Goal: Task Accomplishment & Management: Complete application form

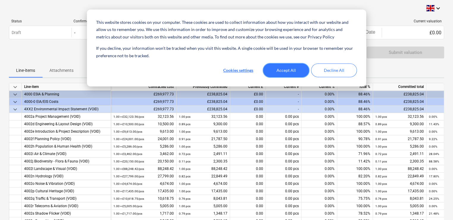
click at [277, 69] on button "Accept All" at bounding box center [286, 70] width 46 height 14
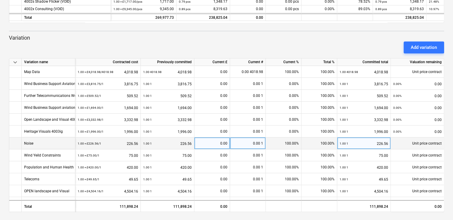
scroll to position [213, 0]
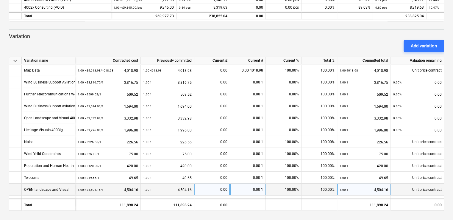
click at [35, 185] on div "OPEN landscape and Visual" at bounding box center [46, 189] width 45 height 12
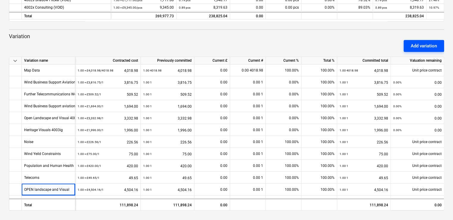
click at [306, 46] on div "Add variation" at bounding box center [424, 46] width 26 height 8
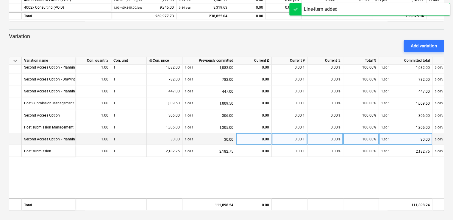
scroll to position [559, 0]
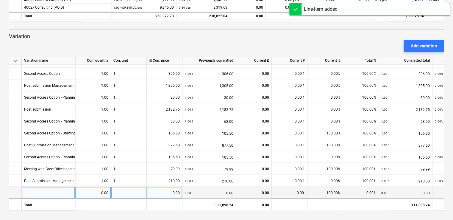
click at [27, 188] on div at bounding box center [49, 192] width 54 height 12
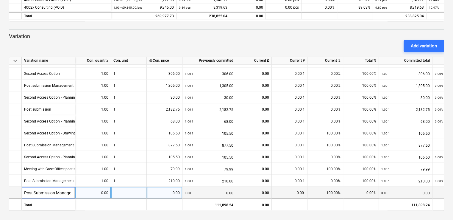
scroll to position [0, 0]
type input "Post Submission Management"
click at [104, 193] on div "0.00" at bounding box center [93, 192] width 31 height 12
click at [105, 192] on div "0.00" at bounding box center [93, 192] width 31 height 12
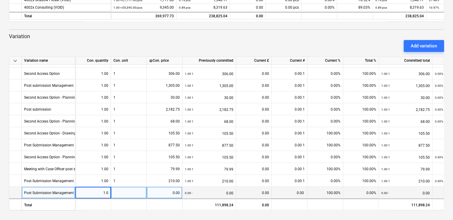
type input "1.00"
click at [121, 192] on div at bounding box center [129, 192] width 36 height 12
click at [166, 190] on div "0.00" at bounding box center [164, 192] width 31 height 12
type input "937.00"
click at [206, 192] on div "0.00 1 0.00" at bounding box center [209, 192] width 49 height 12
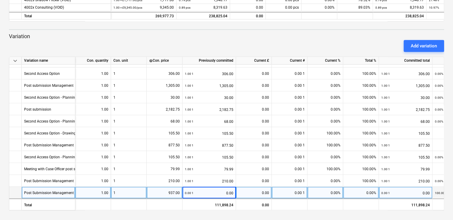
click at [208, 190] on div "0.00 1 0.00" at bounding box center [209, 192] width 49 height 12
click at [209, 190] on div "0.00 1 0.00" at bounding box center [209, 192] width 49 height 12
click at [254, 191] on div "0.00" at bounding box center [254, 192] width 31 height 12
type input "937.00"
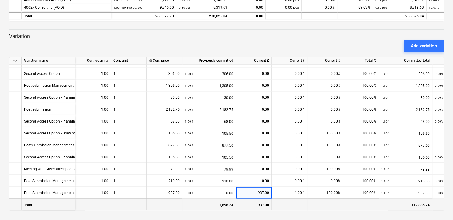
click at [246, 204] on div "937.00" at bounding box center [254, 204] width 36 height 12
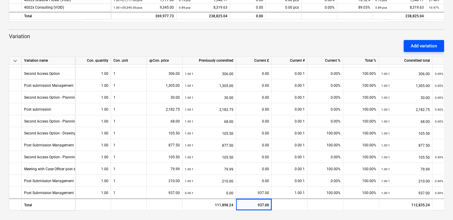
click at [306, 46] on div "Add variation" at bounding box center [424, 46] width 26 height 8
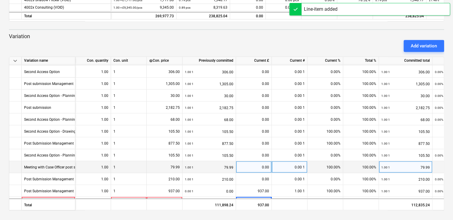
scroll to position [571, 0]
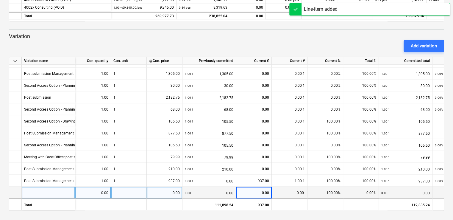
click at [42, 191] on div at bounding box center [49, 192] width 54 height 12
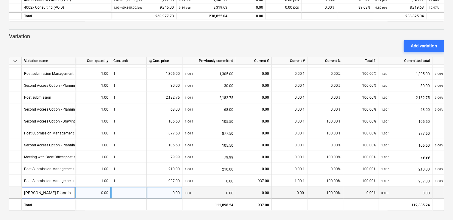
type input "[PERSON_NAME] Planning"
click at [108, 192] on div "0.00" at bounding box center [93, 192] width 31 height 12
type input "1.00"
click at [121, 192] on div at bounding box center [129, 192] width 36 height 12
type input "1"
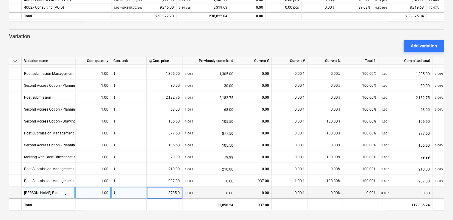
type input "3735.00"
click at [256, 190] on div "0.00" at bounding box center [254, 192] width 31 height 12
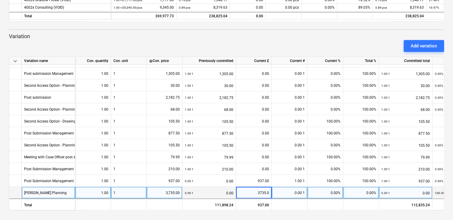
type input "3735.00"
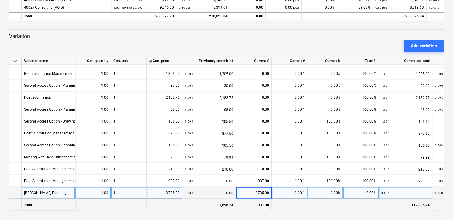
click at [192, 204] on div "111,898.24" at bounding box center [210, 204] width 54 height 12
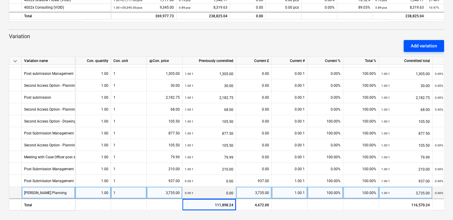
click at [306, 48] on div "Add variation" at bounding box center [424, 46] width 26 height 8
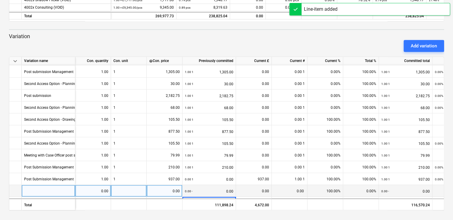
click at [50, 191] on div at bounding box center [49, 191] width 54 height 12
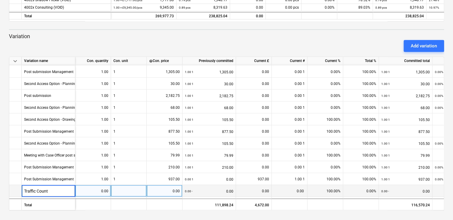
type input "Traffic Counts"
click at [101, 193] on div "0.00" at bounding box center [93, 191] width 31 height 12
type input "1.00"
click at [130, 189] on div at bounding box center [129, 191] width 36 height 12
type input "1.00"
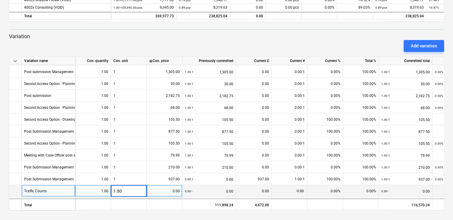
click at [165, 189] on div "0.00" at bounding box center [164, 191] width 31 height 12
type input "750."
click at [261, 187] on div "0.00" at bounding box center [254, 191] width 31 height 12
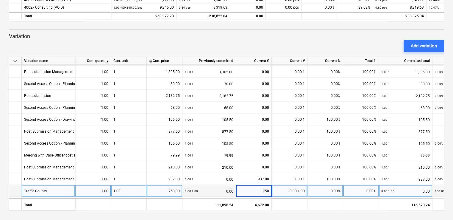
type input "750."
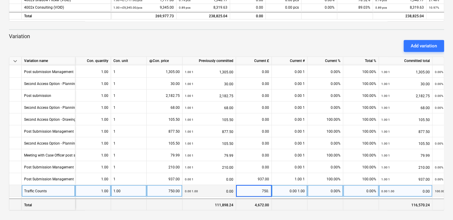
click at [289, 204] on div at bounding box center [290, 204] width 36 height 12
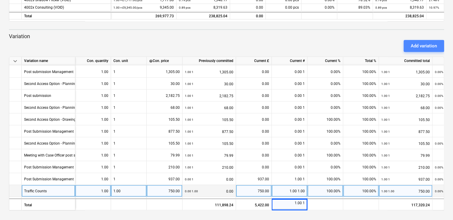
click at [306, 45] on div "Add variation" at bounding box center [424, 46] width 26 height 8
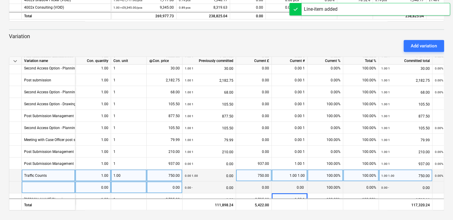
scroll to position [594, 0]
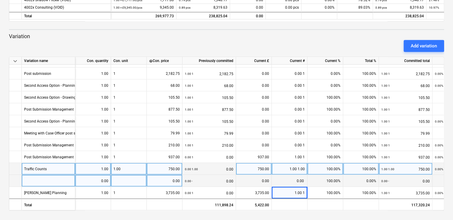
click at [35, 176] on div at bounding box center [49, 181] width 54 height 12
type input "Wind Business Support Aviation"
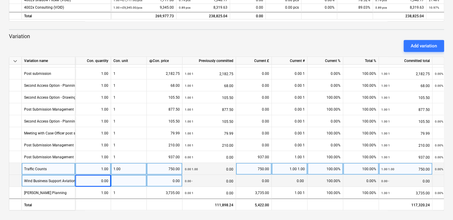
click at [91, 180] on div "0.00" at bounding box center [93, 181] width 31 height 12
type input "1.00"
click at [114, 176] on div at bounding box center [129, 181] width 36 height 12
type input "1"
click at [169, 179] on div "0.00" at bounding box center [164, 181] width 31 height 12
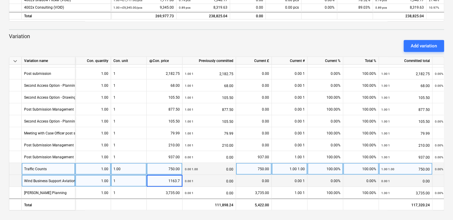
type input "1163.75"
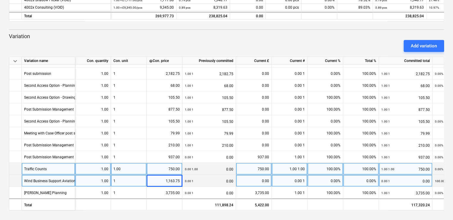
click at [248, 179] on div "0.00" at bounding box center [254, 181] width 31 height 12
type input "1163.75"
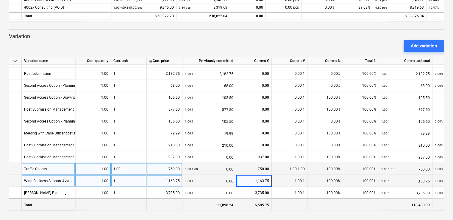
click at [299, 207] on div at bounding box center [290, 204] width 36 height 12
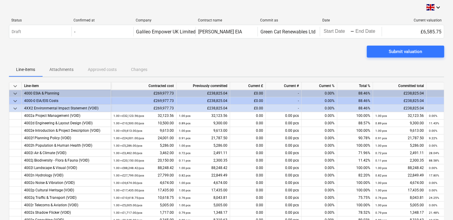
scroll to position [0, 0]
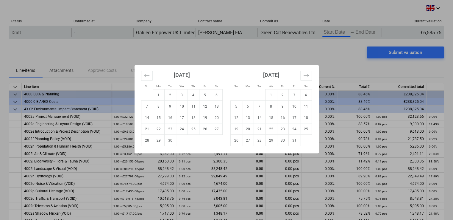
click at [306, 32] on body "This website stores cookies on your computer. These cookies are used to collect…" at bounding box center [226, 110] width 453 height 220
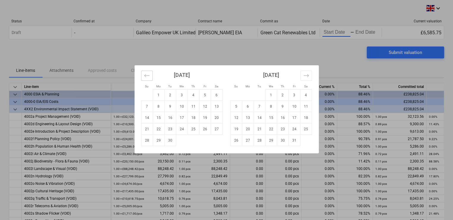
click at [147, 77] on icon "Move backward to switch to the previous month." at bounding box center [147, 76] width 6 height 6
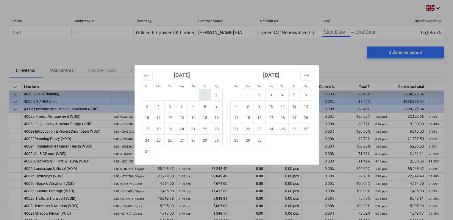
click at [207, 94] on td "1" at bounding box center [205, 94] width 12 height 11
type input "[DATE]"
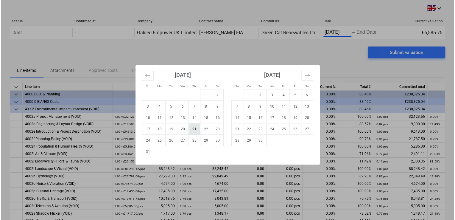
scroll to position [0, 0]
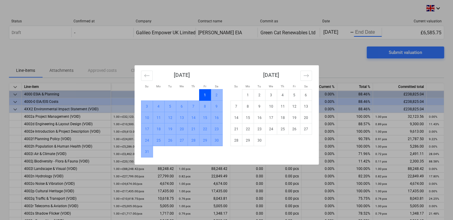
click at [150, 153] on td "31" at bounding box center [147, 151] width 12 height 11
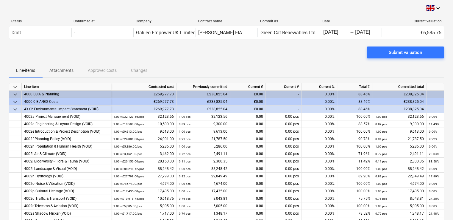
click at [306, 68] on div "Line-items Attachments Approved costs Changes" at bounding box center [226, 70] width 435 height 14
click at [306, 53] on span "Submit valuation" at bounding box center [405, 53] width 63 height 8
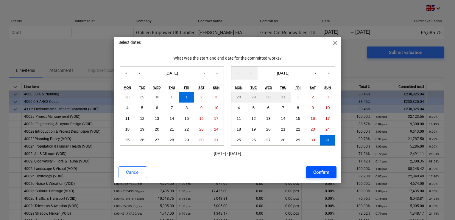
click at [306, 172] on div "Confirm" at bounding box center [321, 172] width 16 height 8
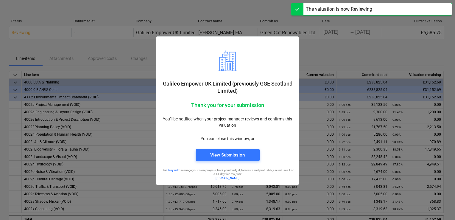
click at [306, 53] on div at bounding box center [227, 110] width 455 height 220
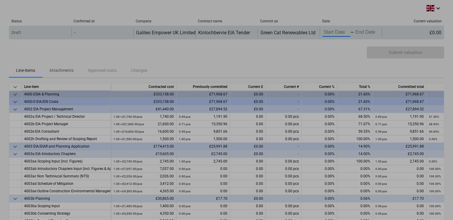
click at [346, 29] on body "keyboard_arrow_down Status Confirmed at Company Contract name Commit as Date Cu…" at bounding box center [226, 110] width 453 height 220
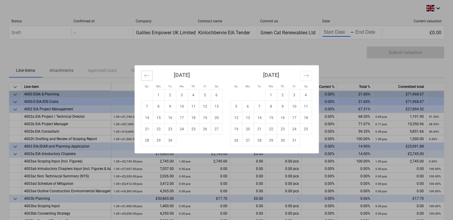
click at [147, 74] on icon "Move backward to switch to the previous month." at bounding box center [147, 76] width 6 height 6
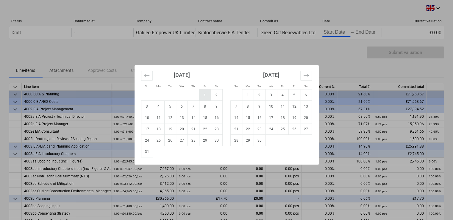
click at [208, 93] on td "1" at bounding box center [205, 94] width 12 height 11
type input "[DATE]"
drag, startPoint x: 207, startPoint y: 94, endPoint x: 210, endPoint y: 94, distance: 3.4
click at [210, 94] on td "1" at bounding box center [205, 94] width 12 height 11
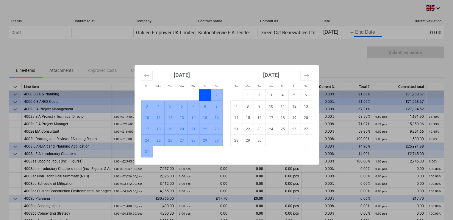
click at [144, 155] on td "31" at bounding box center [147, 151] width 12 height 11
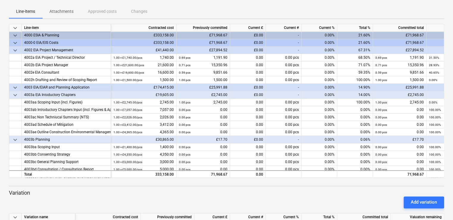
scroll to position [60, 0]
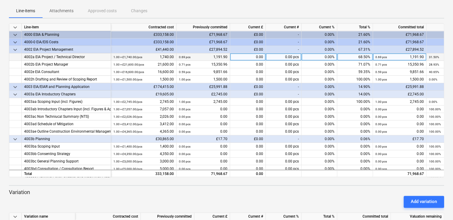
click at [239, 56] on div "0.00" at bounding box center [248, 56] width 36 height 7
type input "60.90"
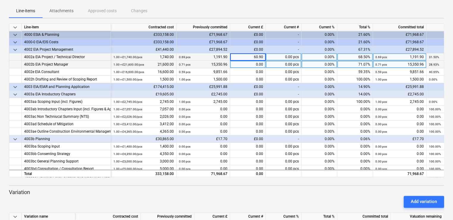
click at [238, 66] on div "0.00" at bounding box center [248, 64] width 36 height 7
type input "694.33"
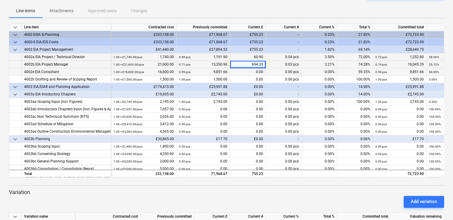
click at [240, 70] on div "0.00" at bounding box center [248, 71] width 36 height 7
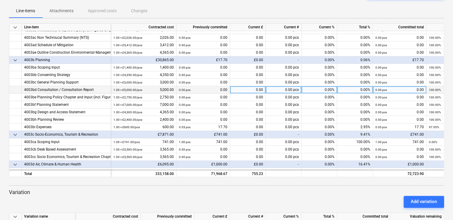
scroll to position [89, 0]
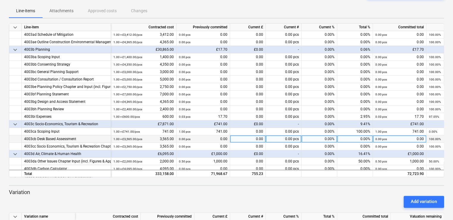
click at [42, 139] on div "4003cb Desk Based Assessment" at bounding box center [66, 138] width 84 height 7
click at [254, 140] on div "0.00" at bounding box center [248, 138] width 36 height 7
type input "500.00"
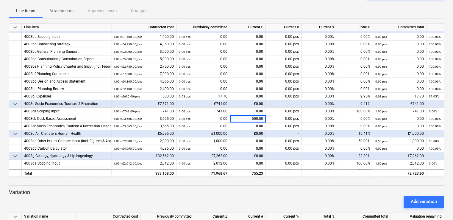
scroll to position [119, 0]
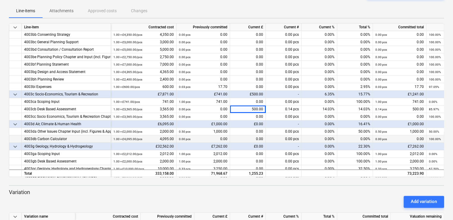
click at [250, 138] on div "0.00" at bounding box center [248, 138] width 36 height 7
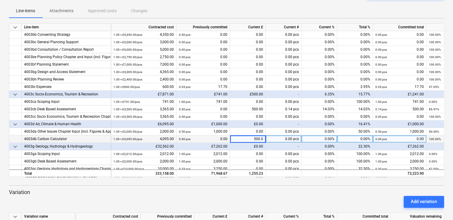
type input "500.00"
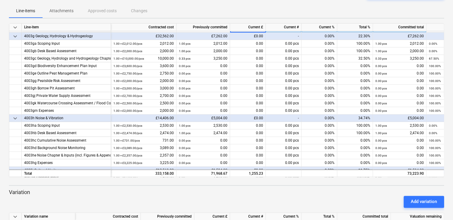
scroll to position [238, 0]
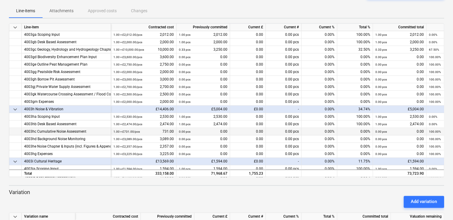
click at [243, 130] on div "0.00" at bounding box center [248, 131] width 36 height 7
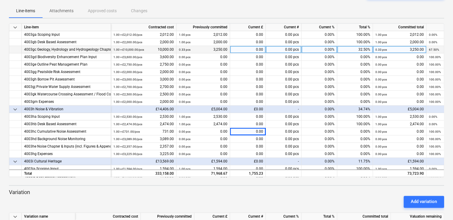
click at [243, 48] on div "0.00" at bounding box center [248, 49] width 36 height 7
type input "750.00"
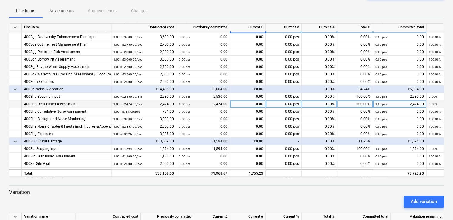
scroll to position [268, 0]
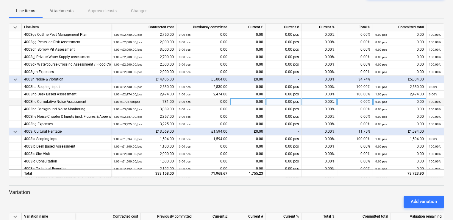
click at [251, 102] on div "0.00" at bounding box center [248, 101] width 36 height 7
type input "731.00"
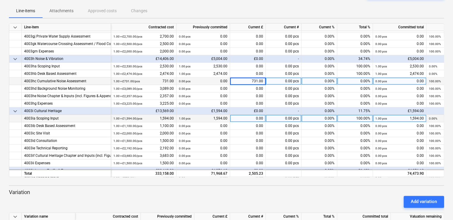
scroll to position [298, 0]
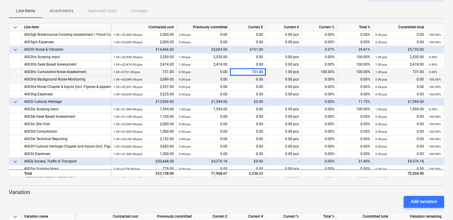
click at [240, 80] on div "0.00" at bounding box center [248, 79] width 36 height 7
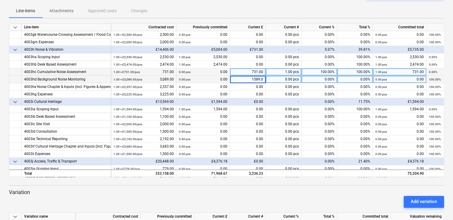
type input "1589.00"
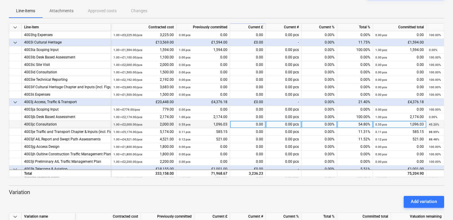
scroll to position [357, 0]
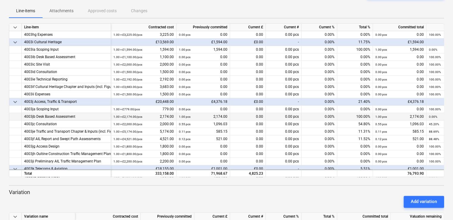
click at [251, 115] on div "0.00" at bounding box center [248, 116] width 36 height 7
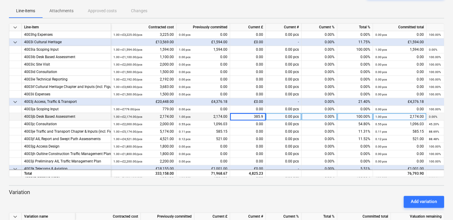
type input "385.91"
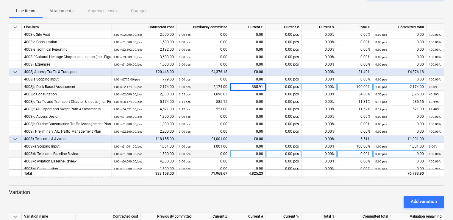
scroll to position [417, 0]
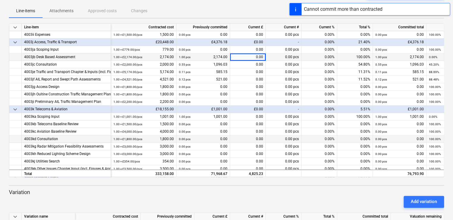
click at [244, 138] on div "0.00" at bounding box center [248, 138] width 36 height 7
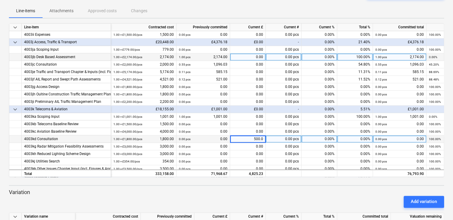
type input "500.00"
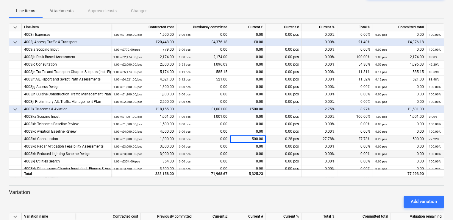
click at [250, 155] on div "0.00" at bounding box center [248, 153] width 36 height 7
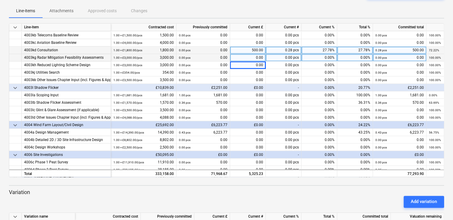
scroll to position [536, 0]
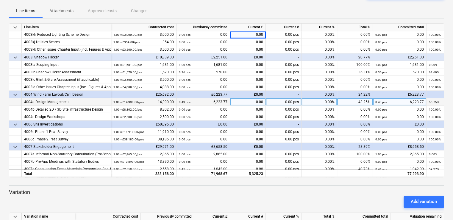
click at [244, 102] on div "0.00" at bounding box center [248, 101] width 36 height 7
type input "1020.77"
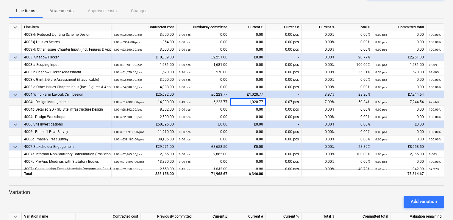
click at [232, 130] on div "0.00" at bounding box center [248, 131] width 36 height 7
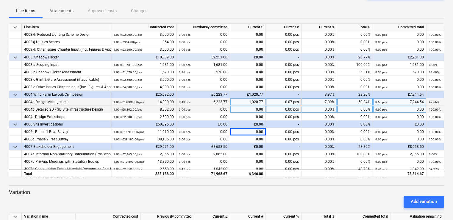
click at [242, 108] on div "0.00" at bounding box center [248, 108] width 36 height 7
type input "2200.50"
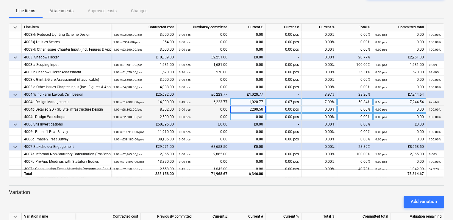
click at [243, 117] on div "0.00" at bounding box center [248, 116] width 36 height 7
type input "500.00"
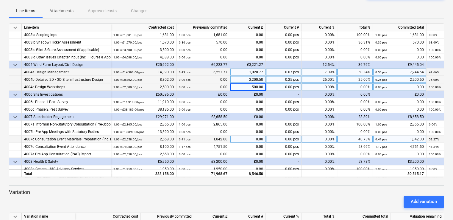
click at [243, 138] on div "0.00" at bounding box center [248, 138] width 36 height 7
type input "583.50"
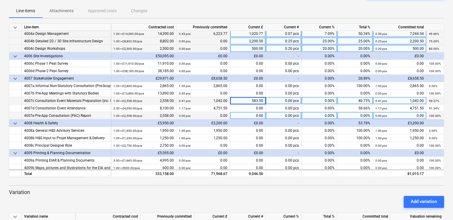
scroll to position [608, 0]
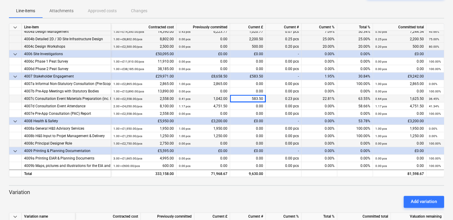
click at [245, 140] on div "0.00" at bounding box center [248, 143] width 36 height 7
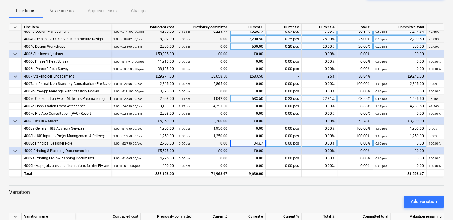
type input "343.75"
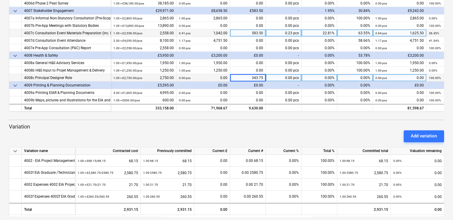
scroll to position [131, 0]
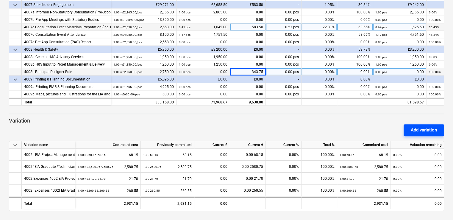
click at [432, 128] on div "Add variation" at bounding box center [424, 130] width 26 height 8
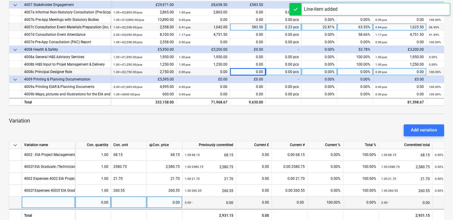
click at [29, 205] on div at bounding box center [49, 202] width 54 height 12
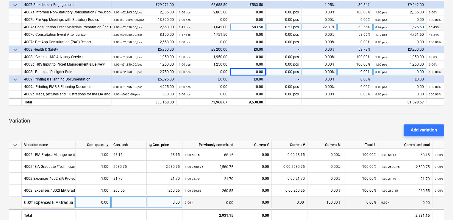
scroll to position [0, 4]
type input "4002f Expenses EIA Graduate"
click at [90, 200] on div "0.00" at bounding box center [93, 202] width 31 height 12
click at [122, 202] on div at bounding box center [129, 202] width 36 height 12
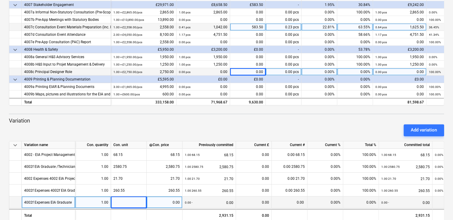
click at [122, 202] on div at bounding box center [129, 202] width 36 height 12
type input "59.40"
click at [162, 203] on div "0.00" at bounding box center [164, 202] width 31 height 12
type input "59.40"
click at [252, 202] on div "0.00" at bounding box center [254, 202] width 31 height 12
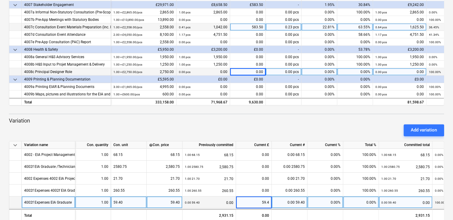
type input "59.40"
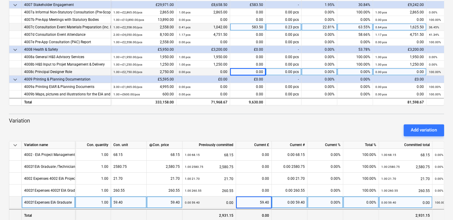
click at [200, 211] on div "2,931.15" at bounding box center [210, 215] width 54 height 12
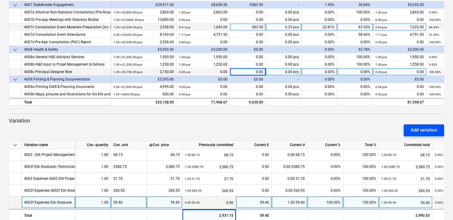
click at [411, 130] on div "Add variation" at bounding box center [424, 130] width 26 height 8
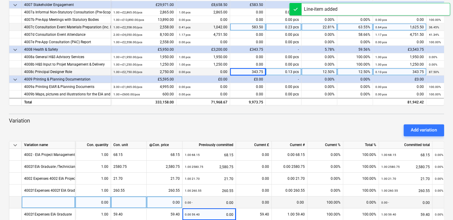
click at [37, 201] on div at bounding box center [49, 202] width 54 height 12
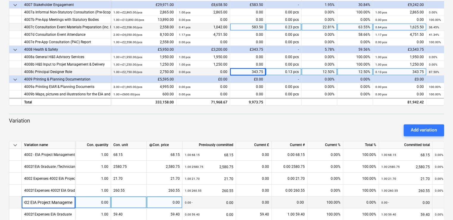
scroll to position [0, 37]
type input "4002 Expenses 4002 EIA Project Management"
click at [101, 204] on div "0.00" at bounding box center [93, 202] width 31 height 12
type input "1.00"
click at [128, 203] on div at bounding box center [129, 202] width 36 height 12
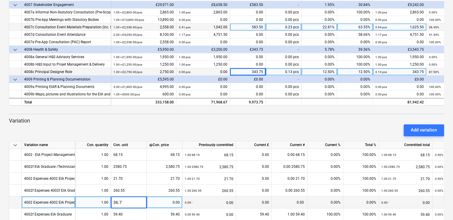
type input "36.70"
click at [169, 203] on div "0.00" at bounding box center [164, 202] width 31 height 12
type input "36.70"
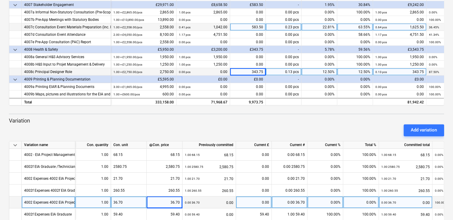
click at [250, 200] on div "0.00" at bounding box center [254, 202] width 31 height 12
type input "36.70"
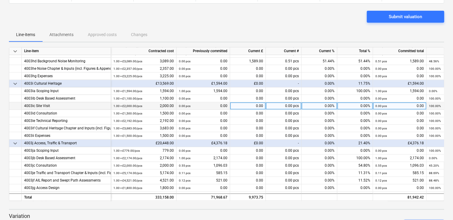
scroll to position [310, 0]
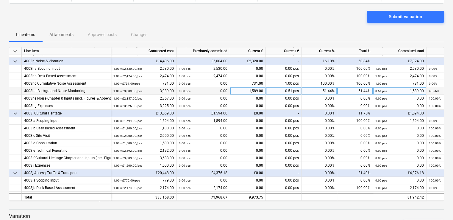
click at [245, 91] on div "1,589.00" at bounding box center [248, 90] width 36 height 7
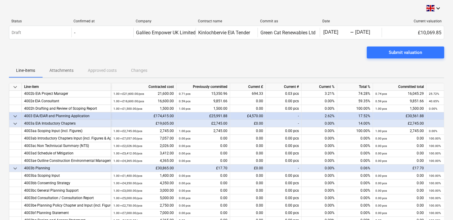
scroll to position [0, 0]
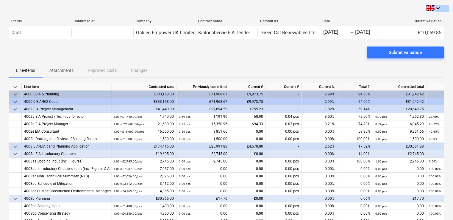
drag, startPoint x: 312, startPoint y: 17, endPoint x: 307, endPoint y: -3, distance: 20.7
click at [307, 0] on html "keyboard_arrow_down Status Confirmed at Company Contract name Commit as Date Cu…" at bounding box center [226, 110] width 453 height 220
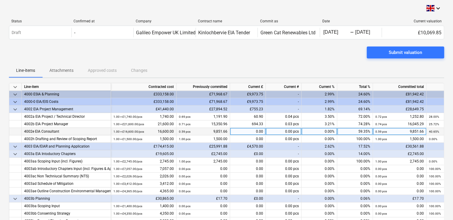
click at [244, 132] on div "0.00" at bounding box center [248, 131] width 36 height 7
type input "749.81"
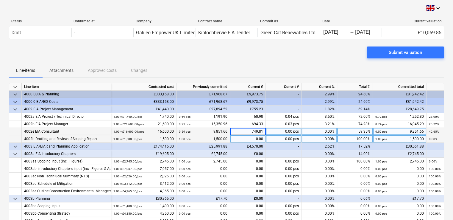
click at [235, 141] on div "0.00" at bounding box center [248, 138] width 36 height 7
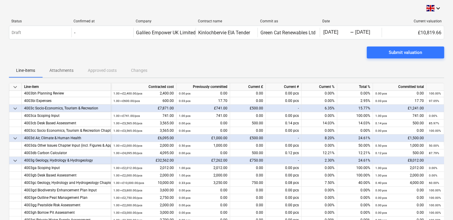
scroll to position [179, 0]
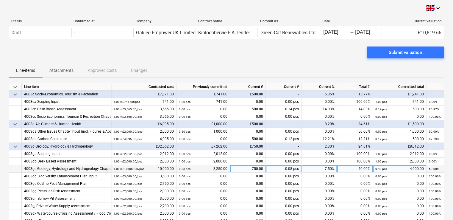
click at [241, 169] on div "750.00" at bounding box center [248, 168] width 36 height 7
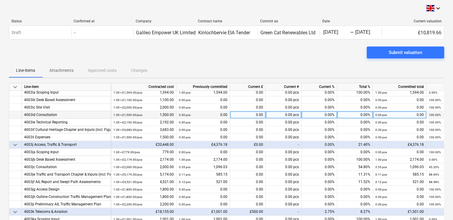
scroll to position [387, 0]
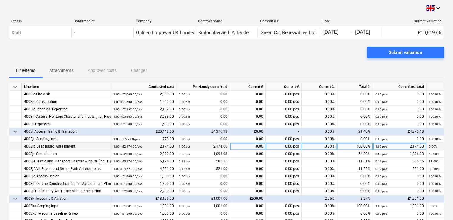
click at [246, 147] on div "0.00" at bounding box center [248, 146] width 36 height 7
type input "385.91"
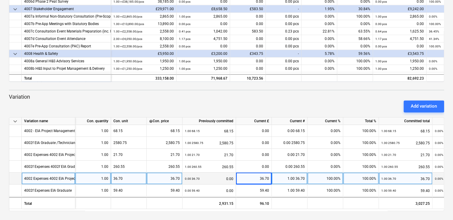
scroll to position [608, 0]
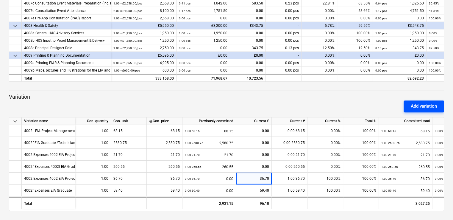
click at [413, 108] on div "Add variation" at bounding box center [424, 106] width 26 height 8
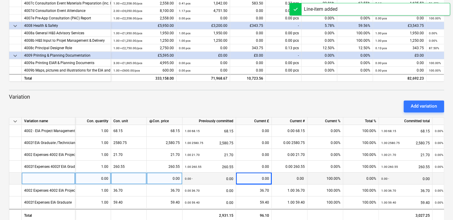
click at [40, 179] on div at bounding box center [49, 178] width 54 height 12
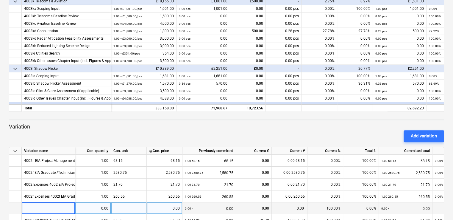
scroll to position [459, 0]
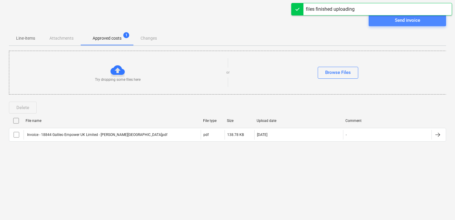
click at [420, 24] on button "Send invoice" at bounding box center [407, 20] width 77 height 12
